Goal: Obtain resource: Download file/media

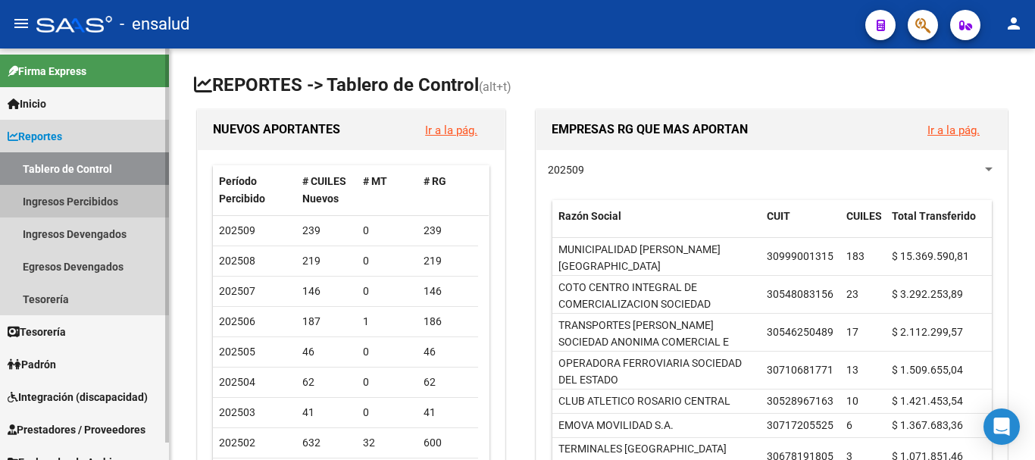
click at [58, 200] on link "Ingresos Percibidos" at bounding box center [84, 201] width 169 height 33
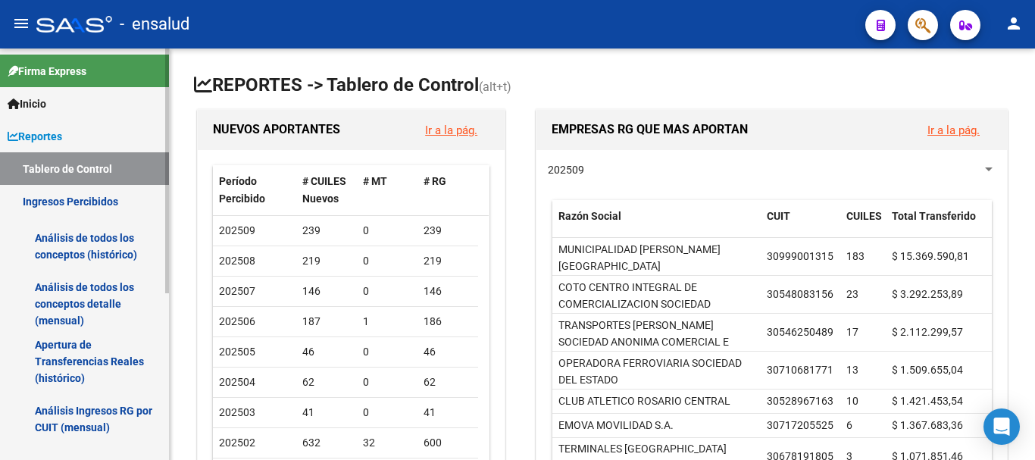
click at [70, 305] on link "Análisis de todos los conceptos detalle (mensual)" at bounding box center [84, 304] width 169 height 58
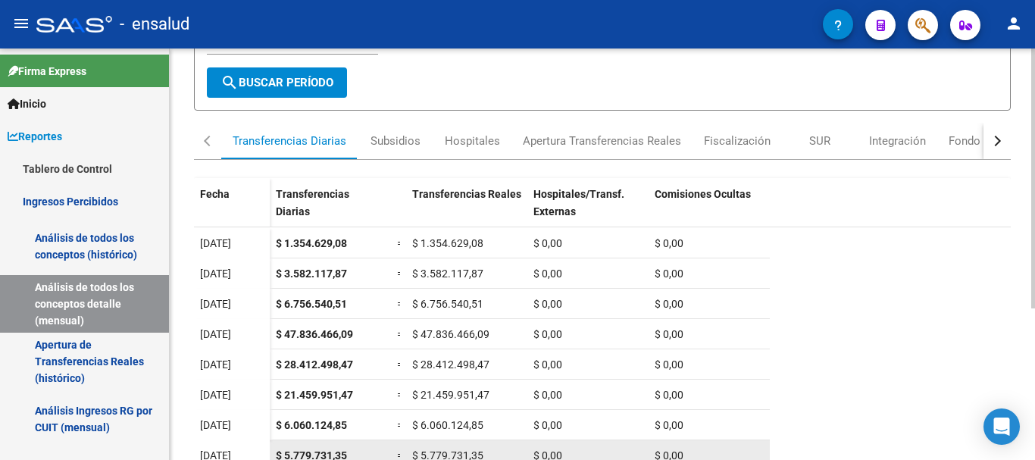
scroll to position [240, 0]
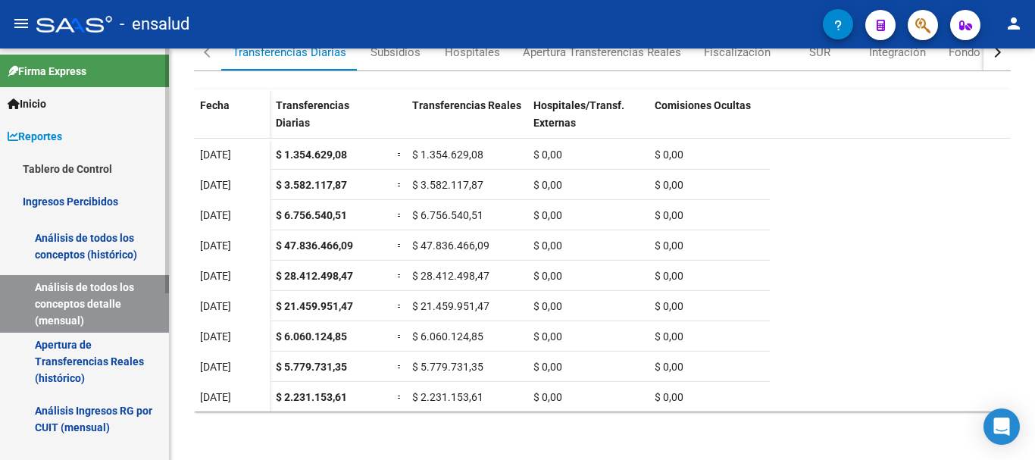
click at [84, 168] on link "Tablero de Control" at bounding box center [84, 168] width 169 height 33
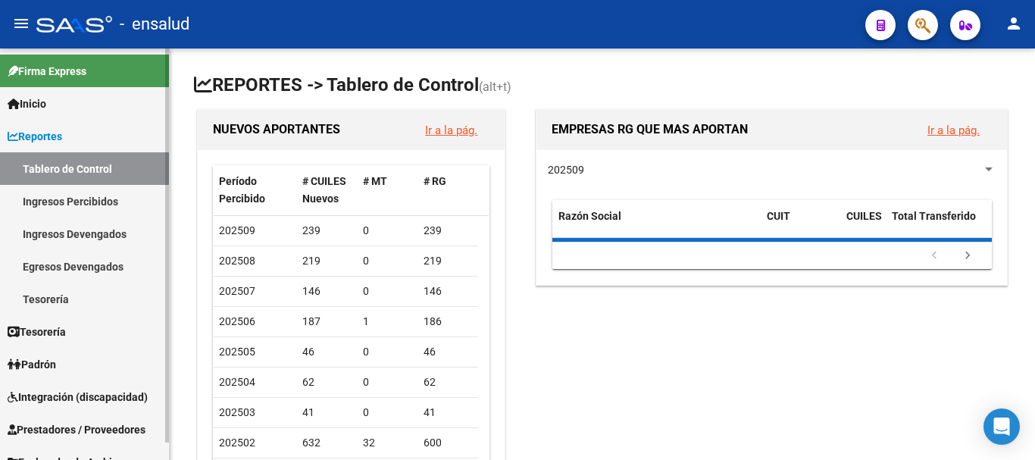
scroll to position [18, 0]
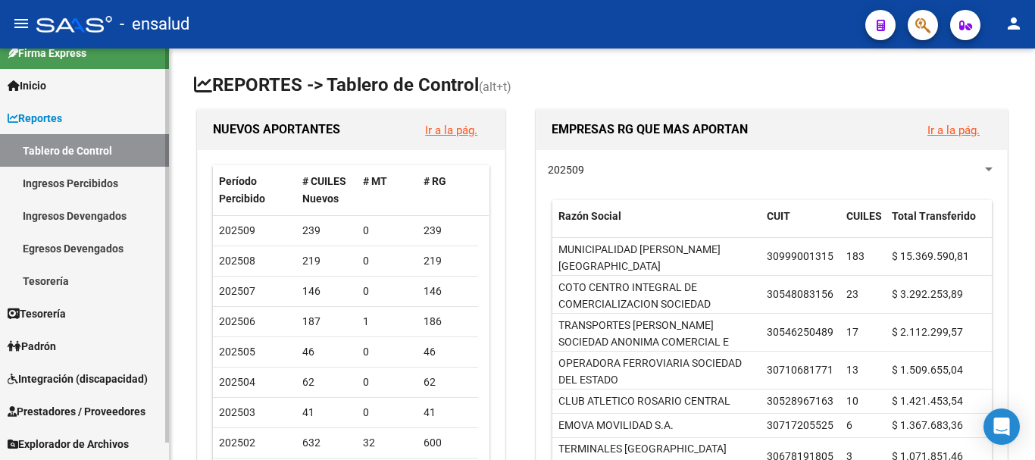
click at [136, 382] on span "Integración (discapacidad)" at bounding box center [78, 378] width 140 height 17
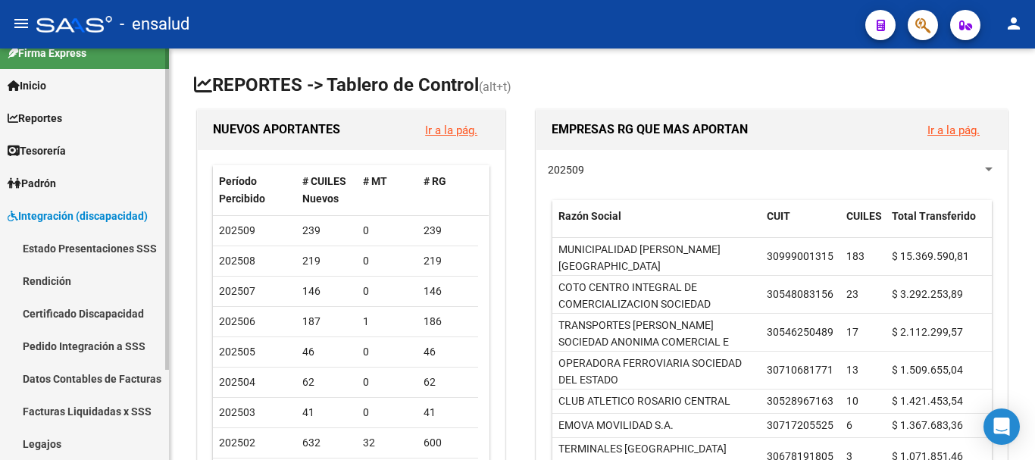
scroll to position [94, 0]
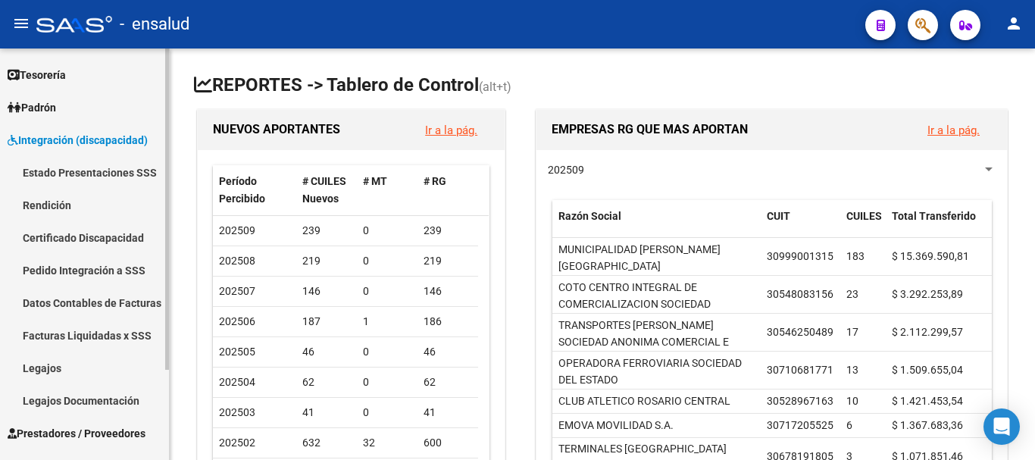
click at [95, 342] on link "Facturas Liquidadas x SSS" at bounding box center [84, 335] width 169 height 33
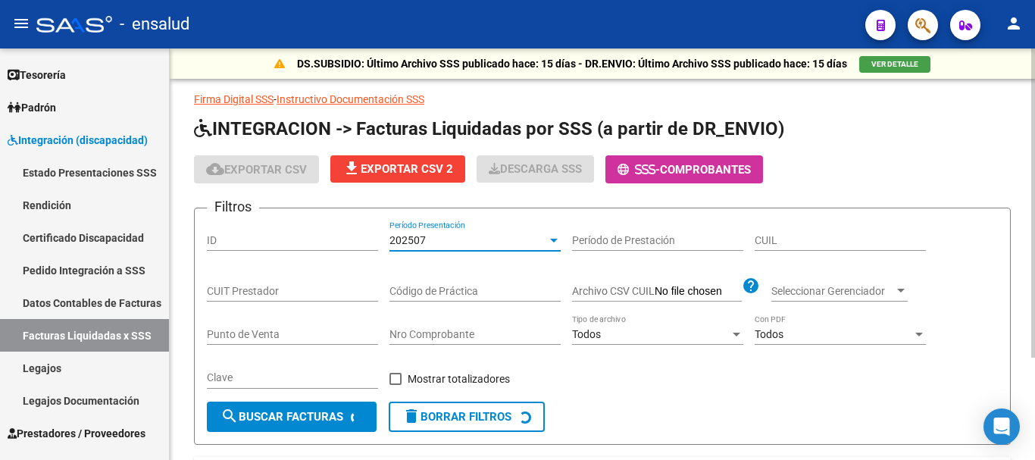
click at [486, 234] on div "202507" at bounding box center [468, 240] width 158 height 13
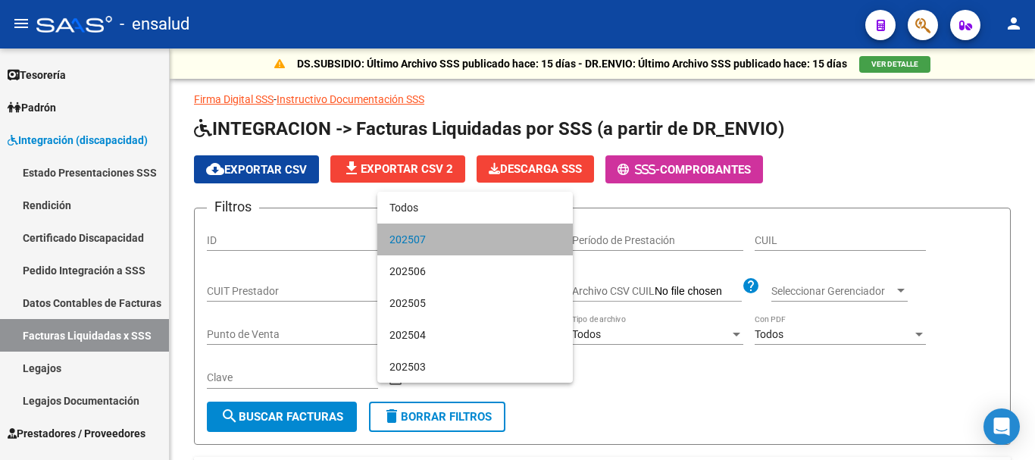
click at [465, 238] on span "202507" at bounding box center [474, 239] width 171 height 32
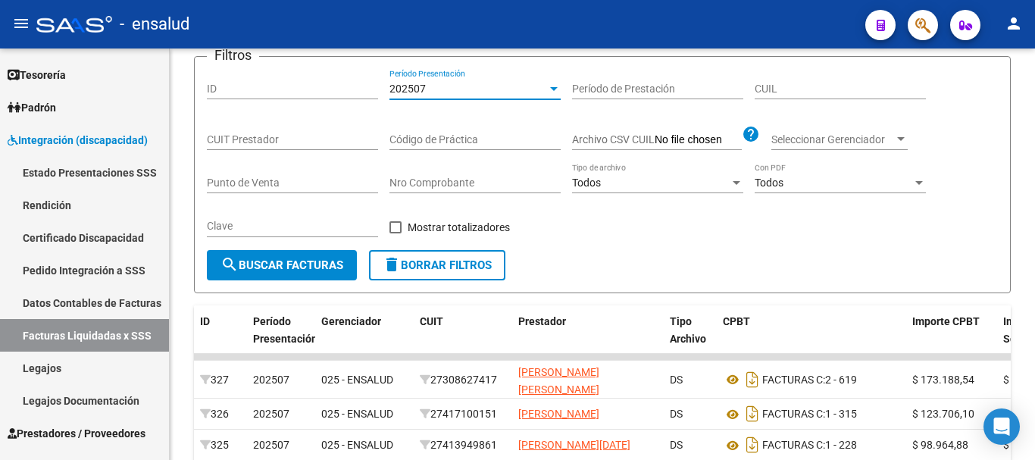
scroll to position [227, 0]
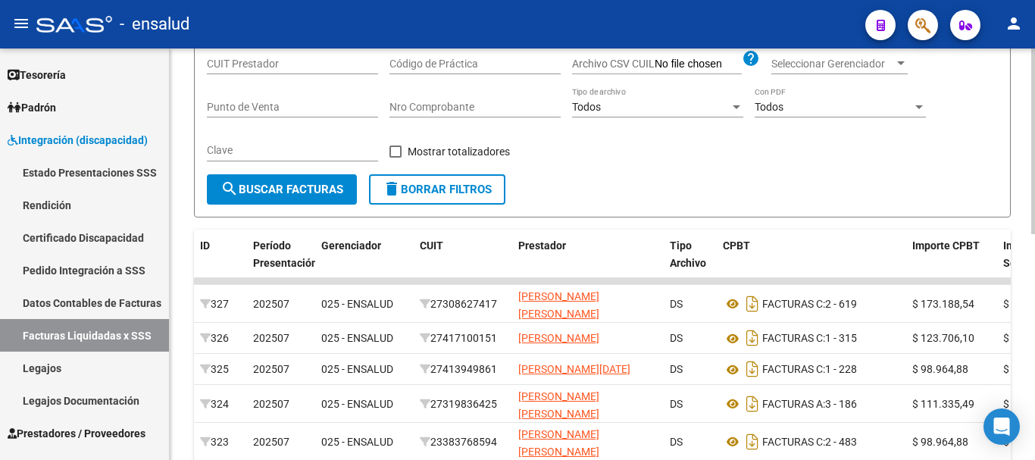
click at [312, 195] on span "search Buscar Facturas" at bounding box center [281, 190] width 123 height 14
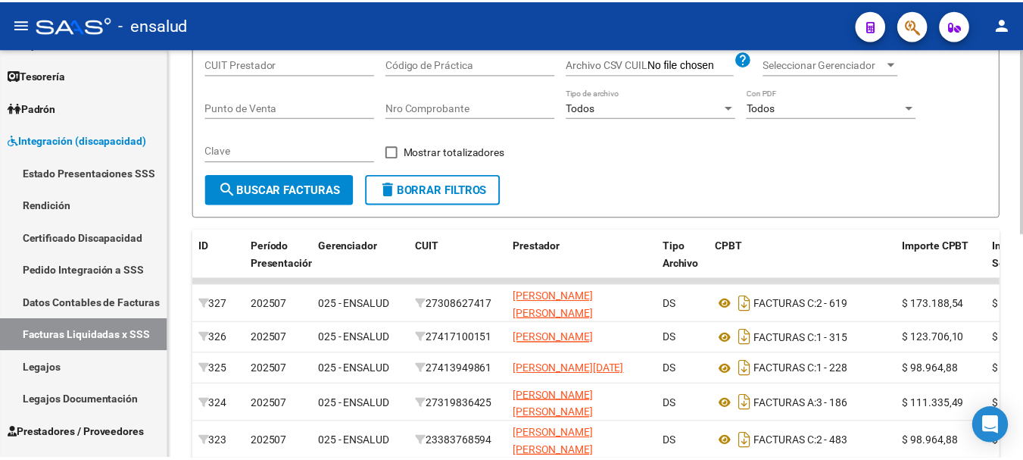
scroll to position [0, 0]
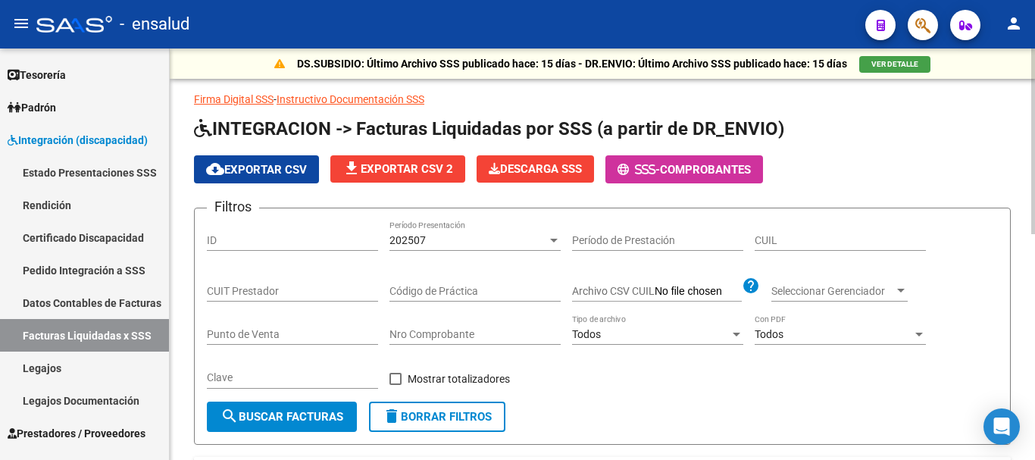
click at [299, 178] on button "cloud_download Exportar CSV" at bounding box center [256, 169] width 125 height 28
click at [1023, 19] on button "person" at bounding box center [1013, 24] width 30 height 30
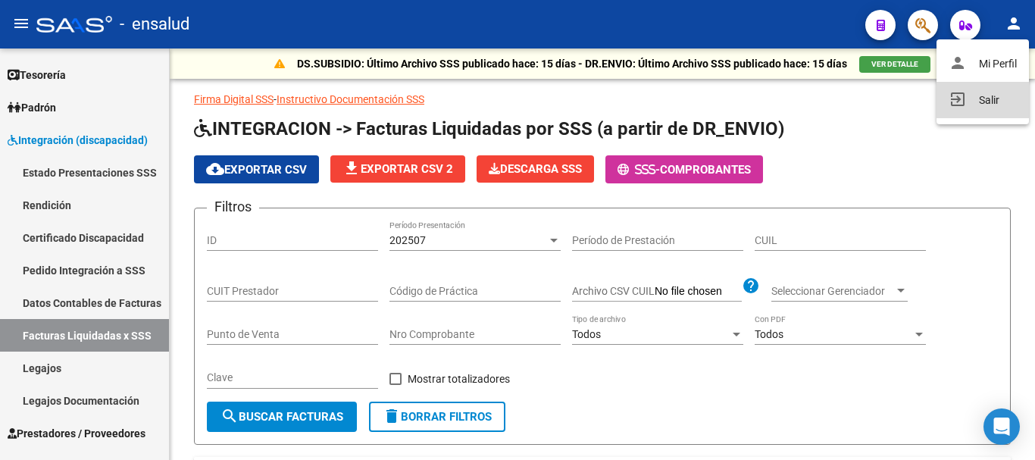
click at [957, 98] on mat-icon "exit_to_app" at bounding box center [957, 99] width 18 height 18
